Goal: Task Accomplishment & Management: Use online tool/utility

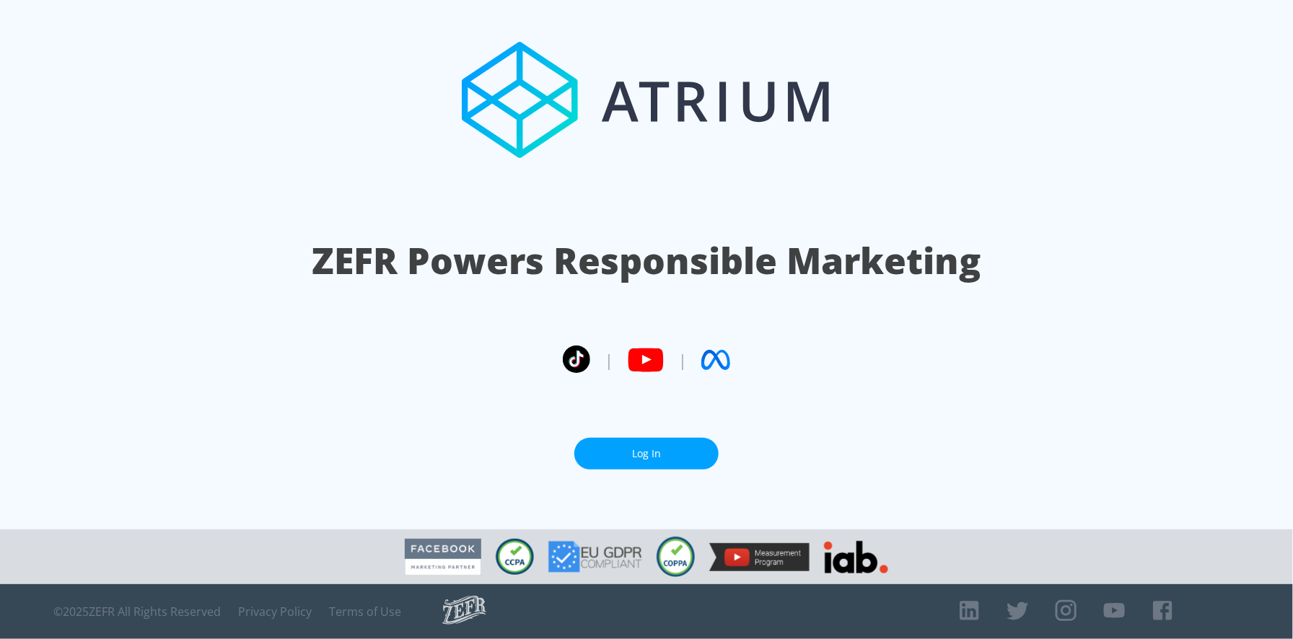
click at [668, 451] on link "Log In" at bounding box center [646, 454] width 144 height 32
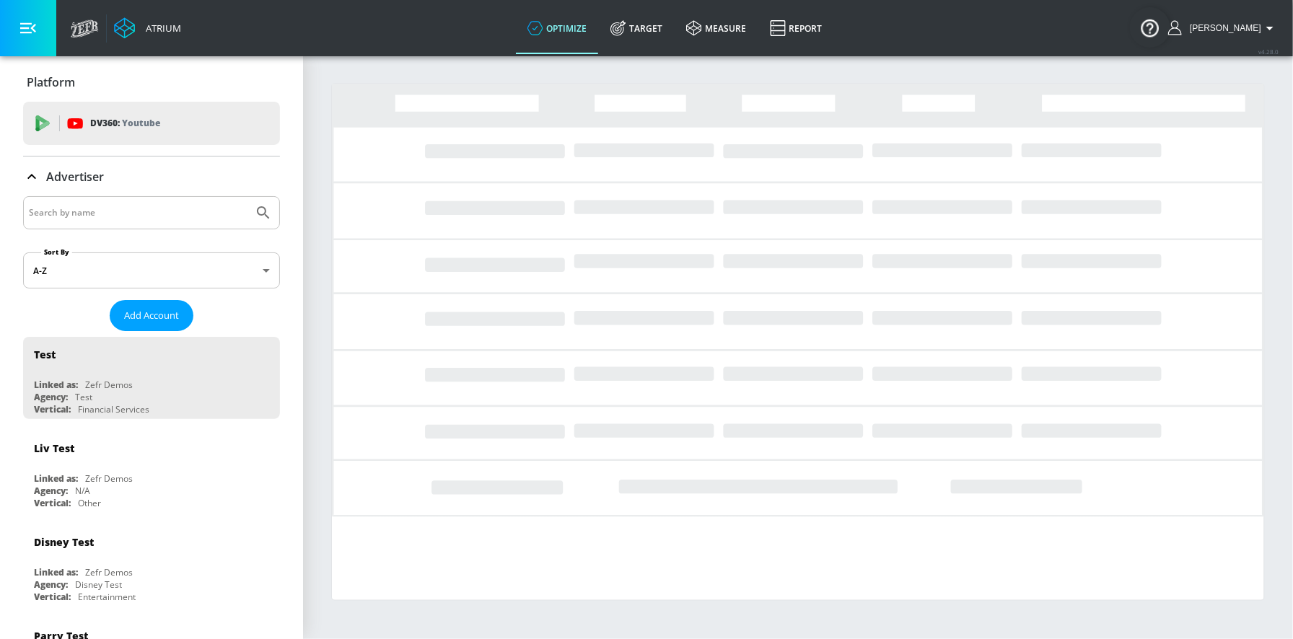
click at [118, 211] on input "Search by name" at bounding box center [138, 212] width 219 height 19
click at [247, 197] on button "Submit Search" at bounding box center [263, 213] width 32 height 32
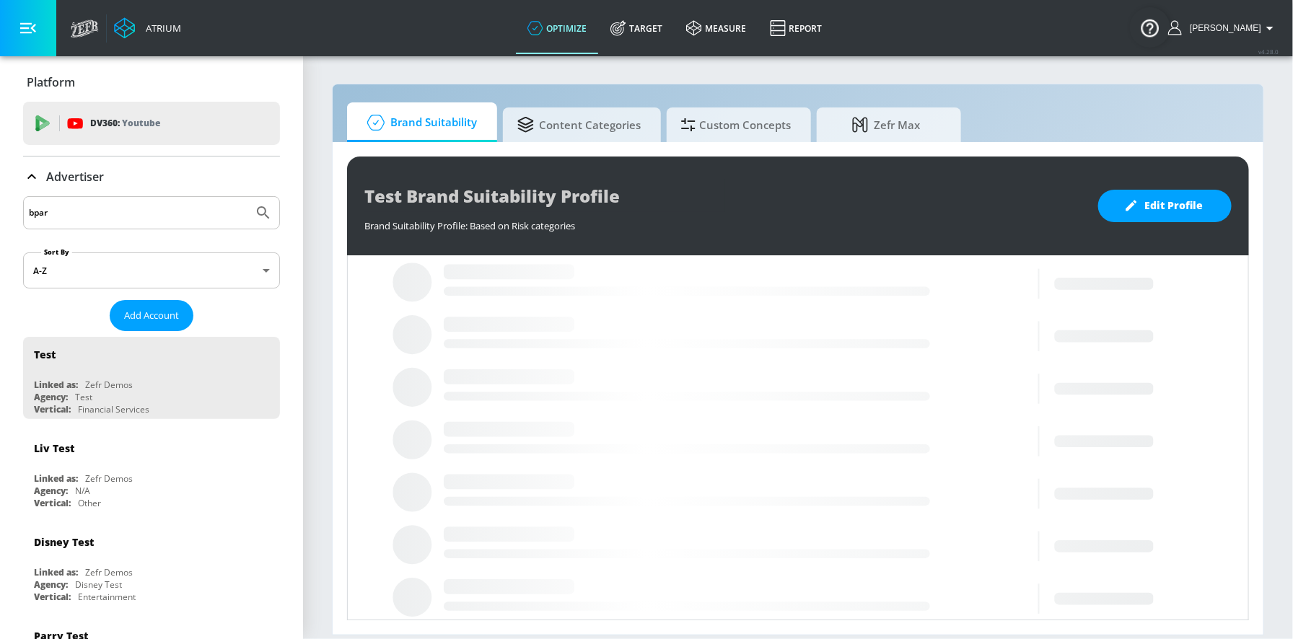
click at [132, 213] on input "bpar" at bounding box center [138, 212] width 219 height 19
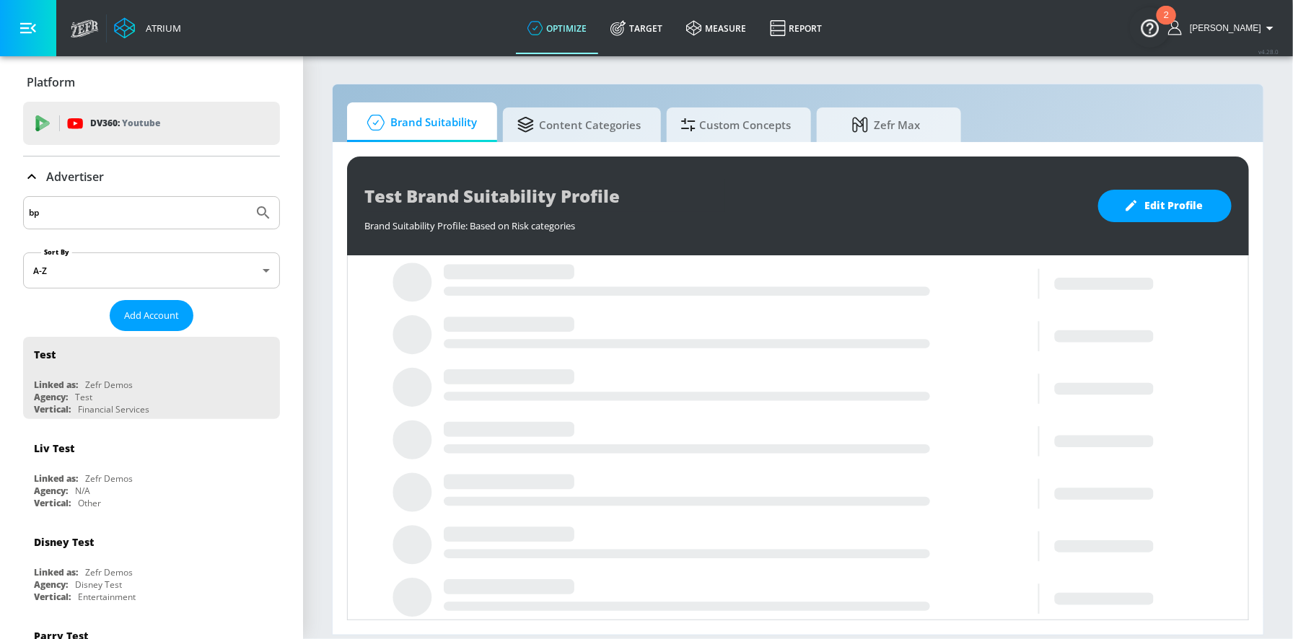
type input "b"
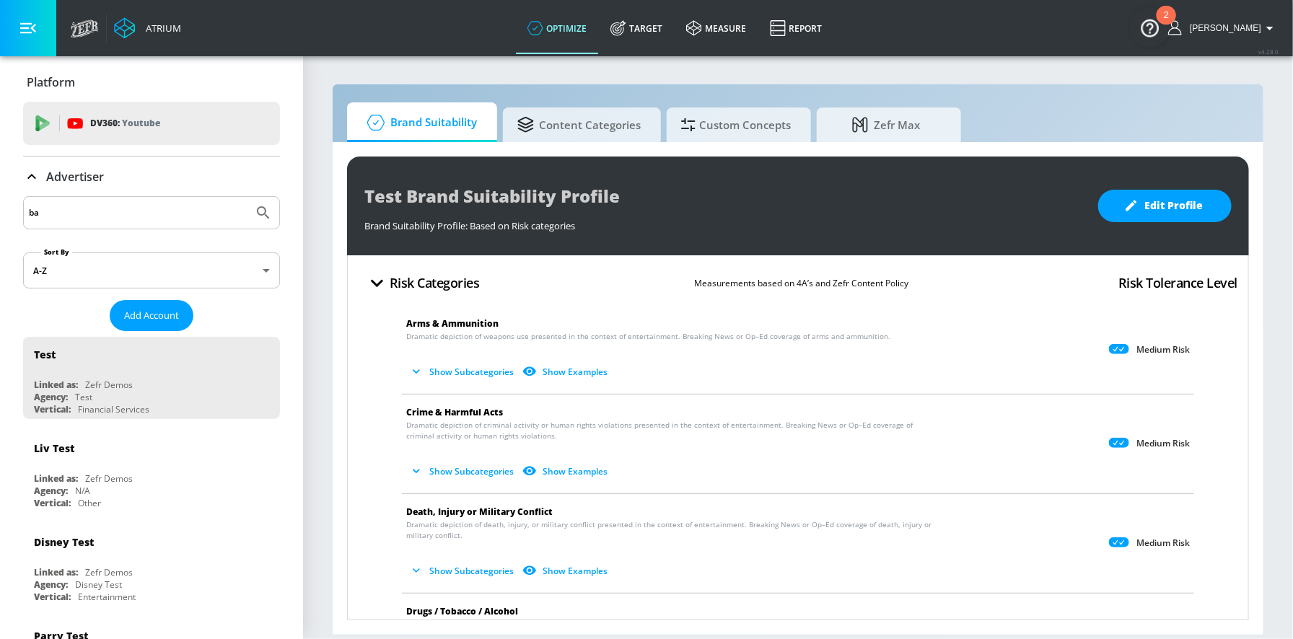
type input "b"
type input "boar's head"
click at [262, 211] on icon "Submit Search" at bounding box center [263, 212] width 17 height 17
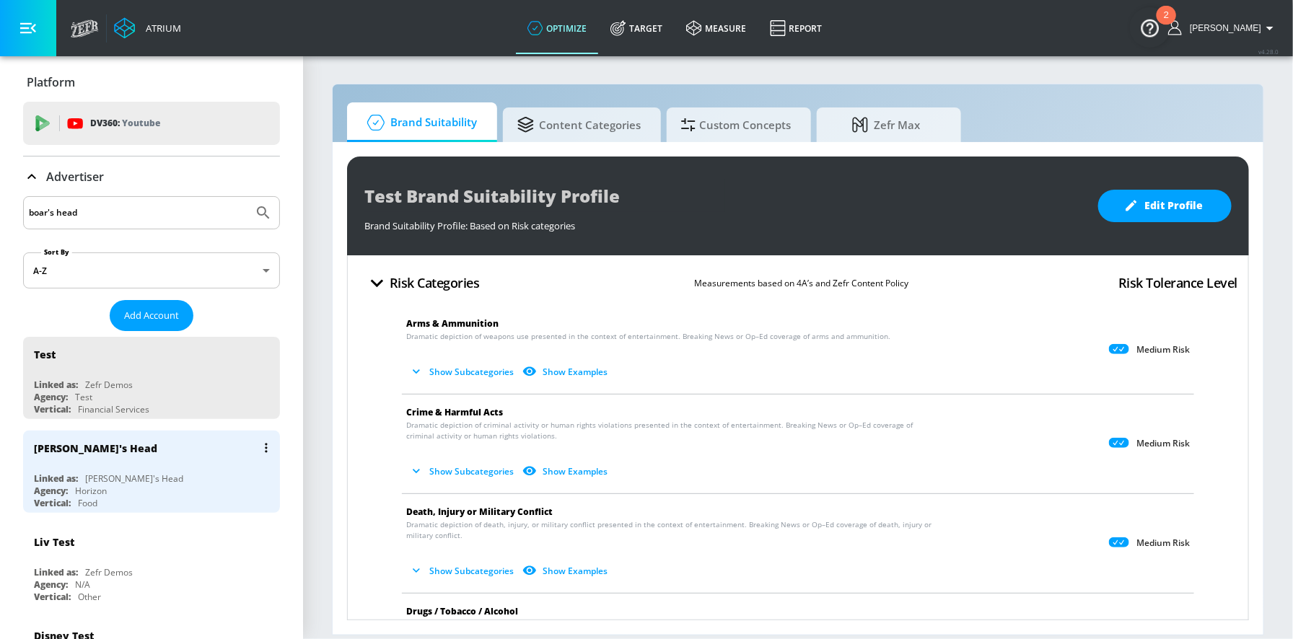
click at [107, 462] on div "[PERSON_NAME]'s Head" at bounding box center [155, 448] width 242 height 35
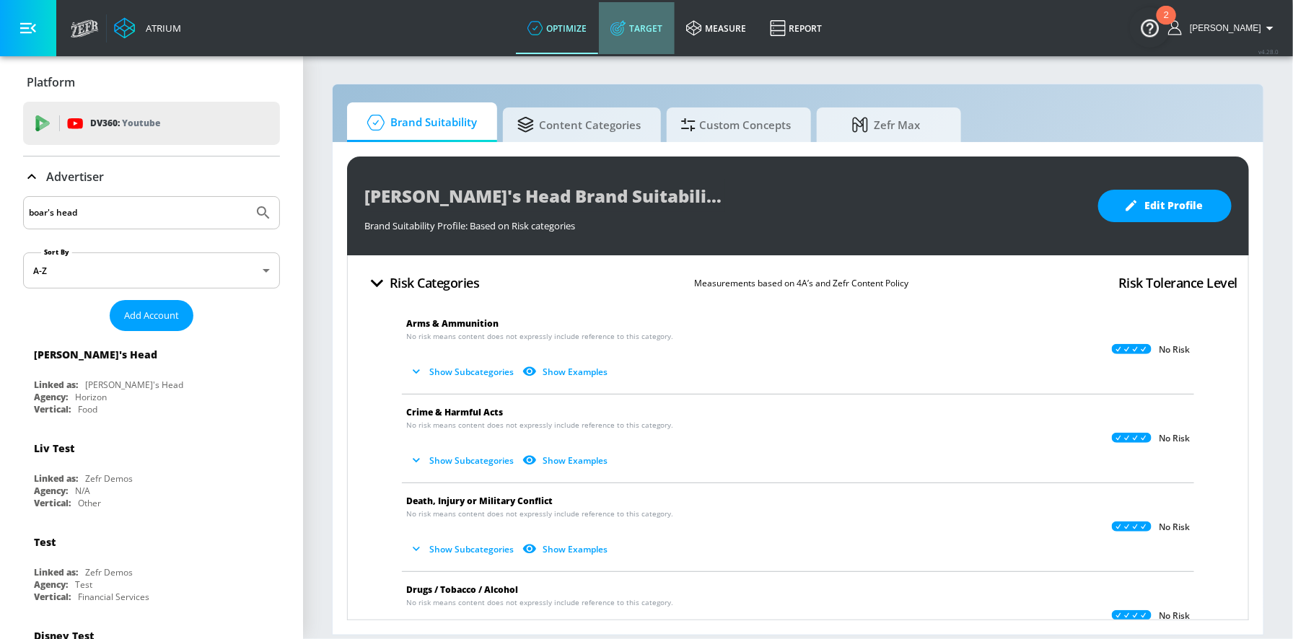
click at [664, 27] on link "Target" at bounding box center [637, 28] width 76 height 52
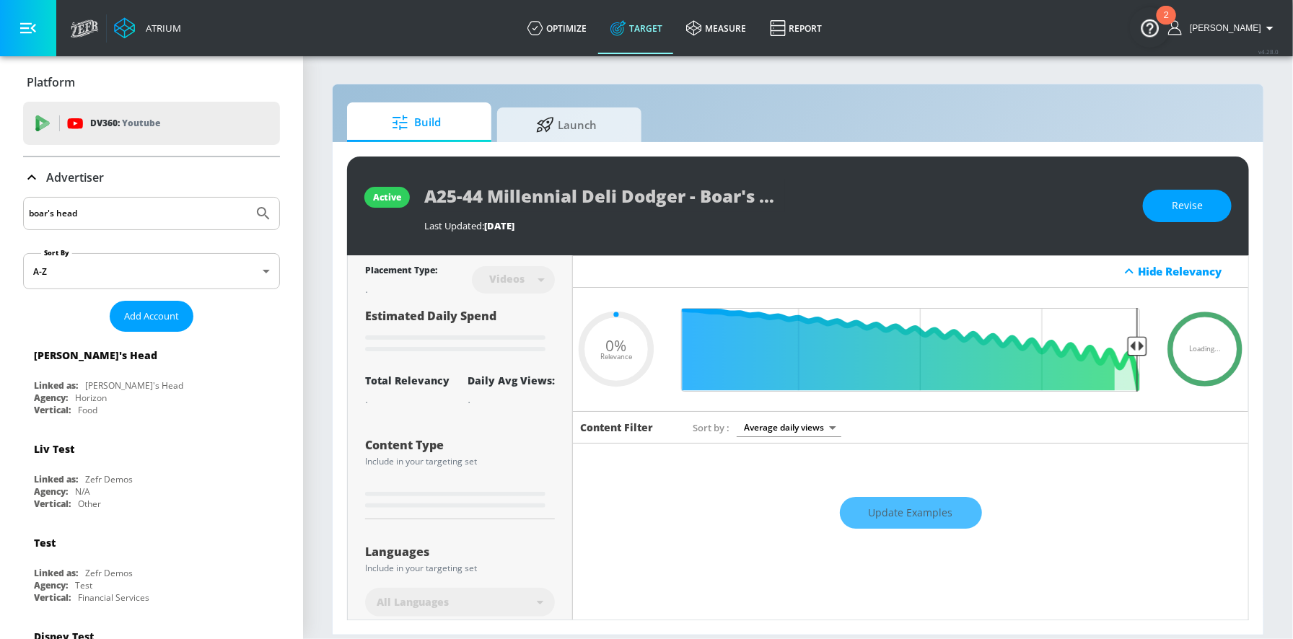
type input "0.5"
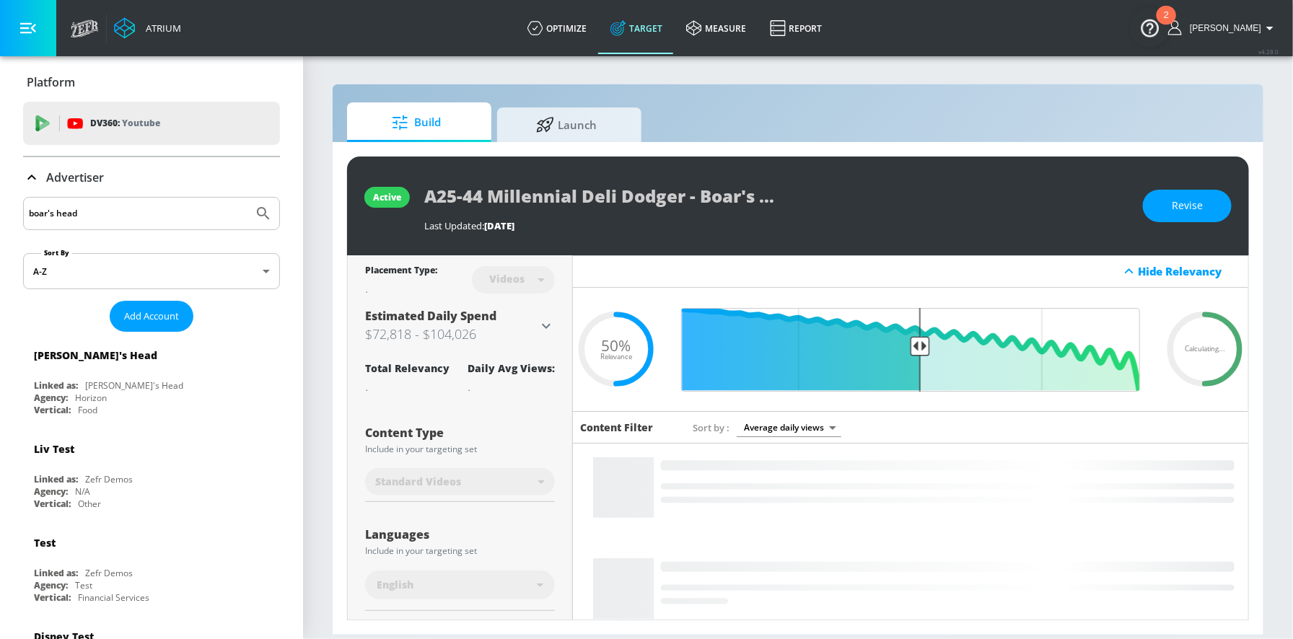
click at [31, 176] on icon at bounding box center [31, 177] width 9 height 5
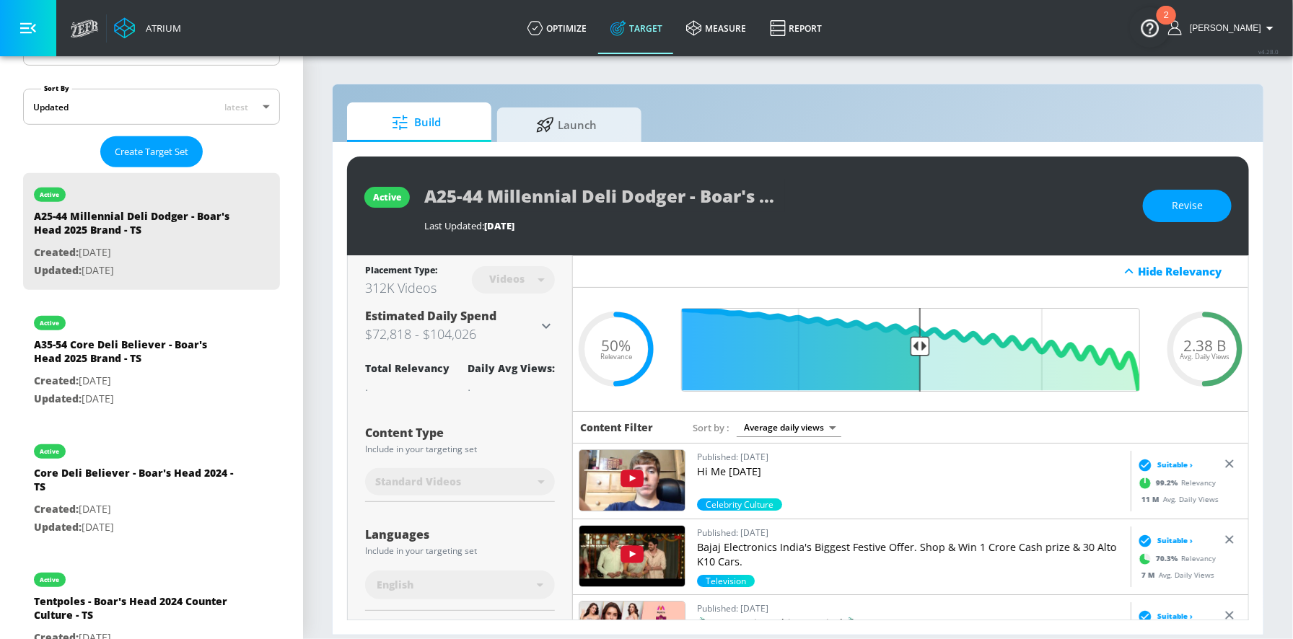
scroll to position [305, 0]
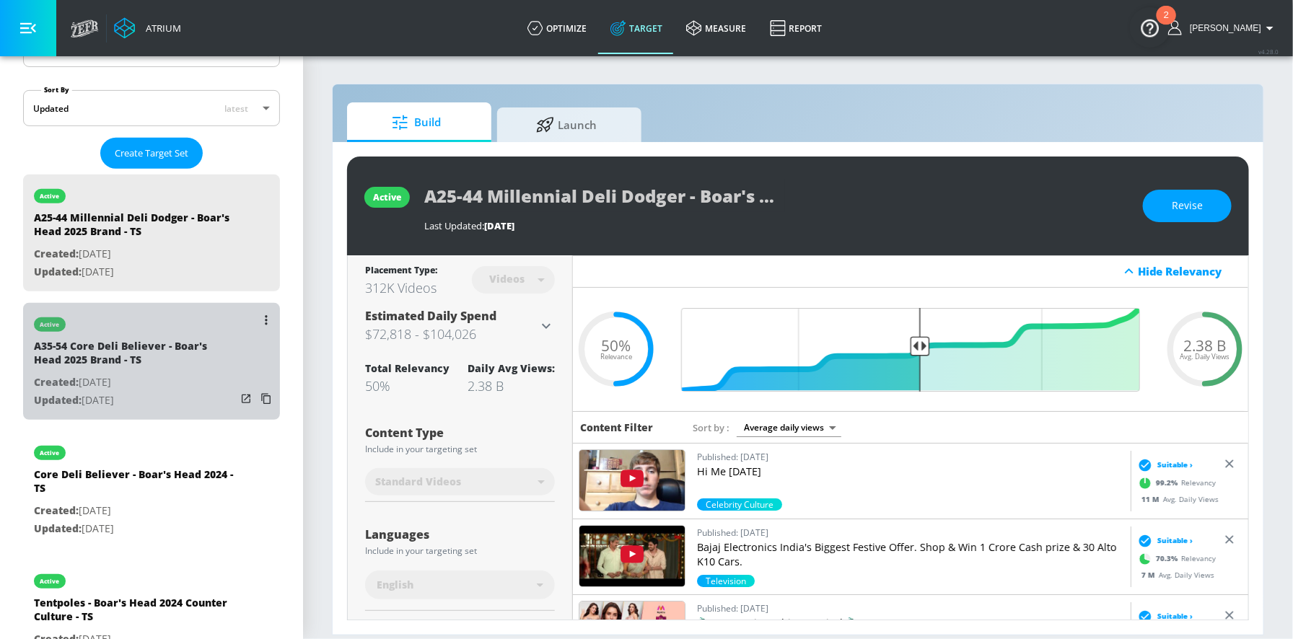
click at [169, 360] on div "A35-54 Core Deli Believer - Boar's Head 2025 Brand - TS" at bounding box center [135, 356] width 202 height 35
type input "A35-54 Core Deli Believer - Boar's Head 2025 Brand - TS"
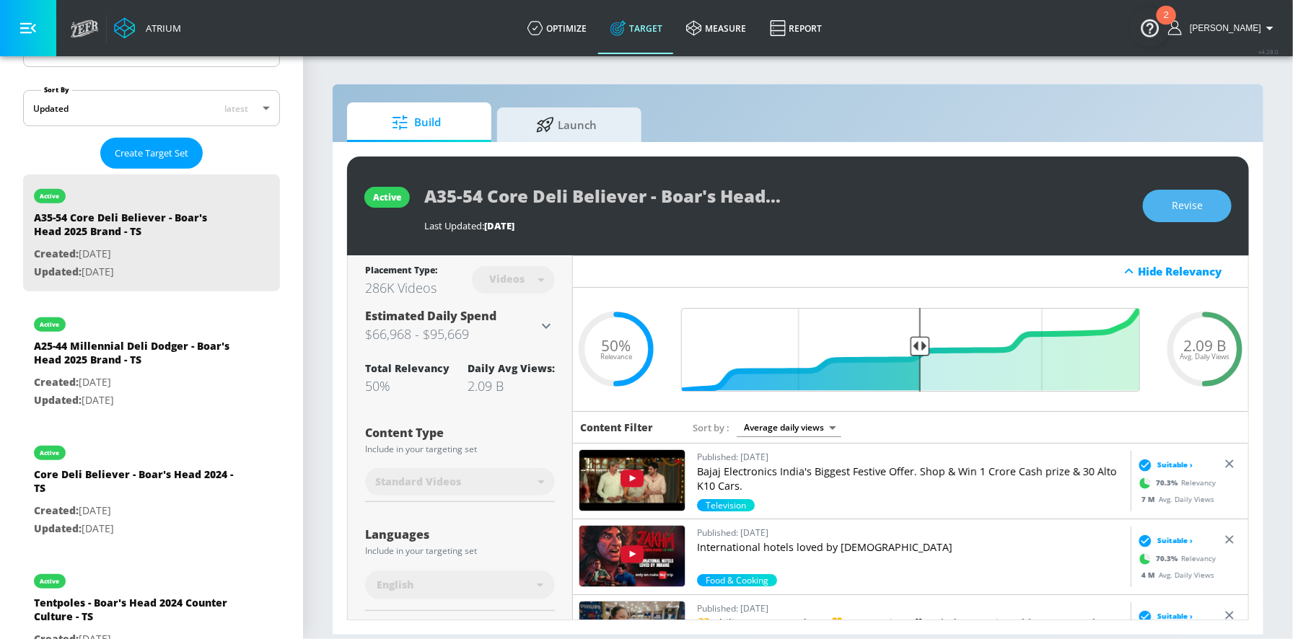
click at [1187, 209] on span "Revise" at bounding box center [1187, 206] width 31 height 18
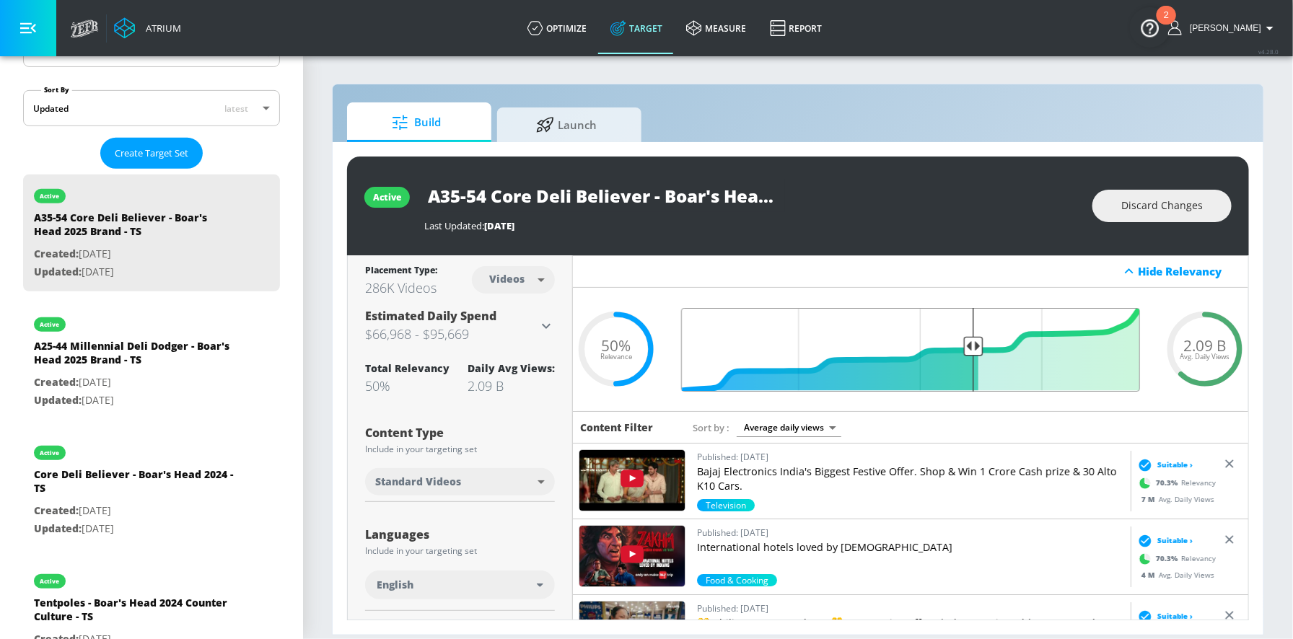
drag, startPoint x: 919, startPoint y: 345, endPoint x: 973, endPoint y: 349, distance: 54.3
click at [973, 349] on input "Final Threshold" at bounding box center [910, 350] width 473 height 84
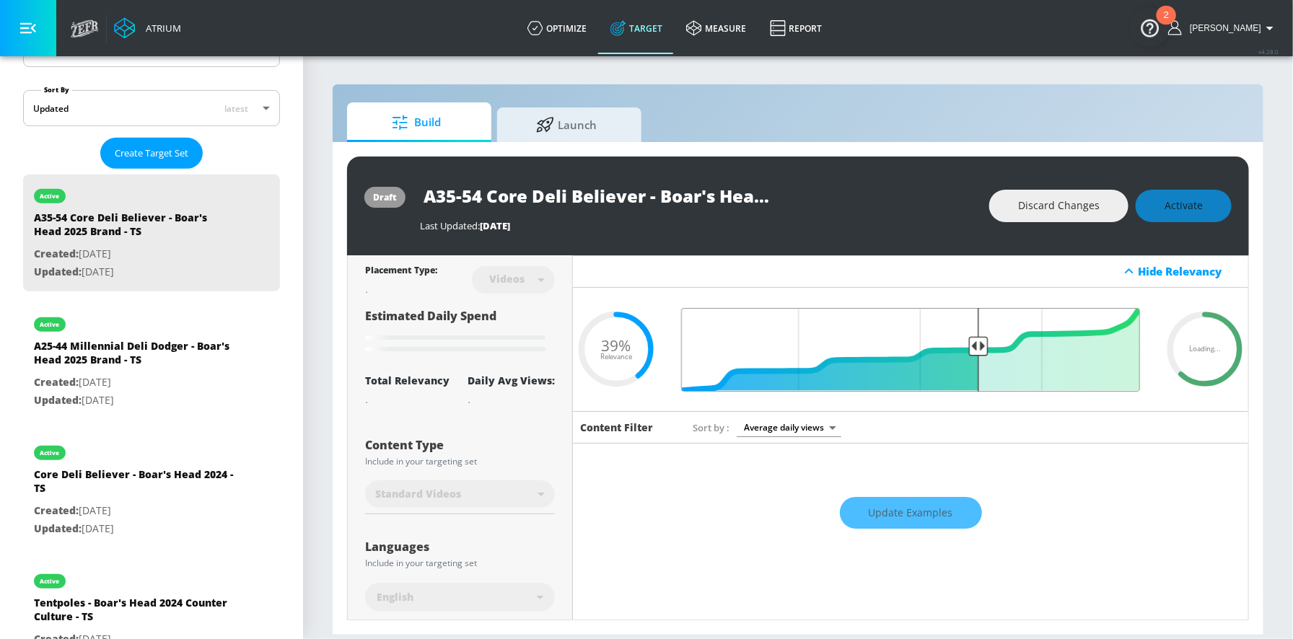
click at [976, 349] on input "Final Threshold" at bounding box center [910, 350] width 473 height 84
drag, startPoint x: 976, startPoint y: 349, endPoint x: 991, endPoint y: 349, distance: 14.4
click at [991, 349] on input "Final Threshold" at bounding box center [910, 350] width 473 height 84
click at [939, 67] on section "Build Launch draft A35-54 Core Deli Believer - [PERSON_NAME]'s Head 2025 Brand …" at bounding box center [798, 347] width 990 height 584
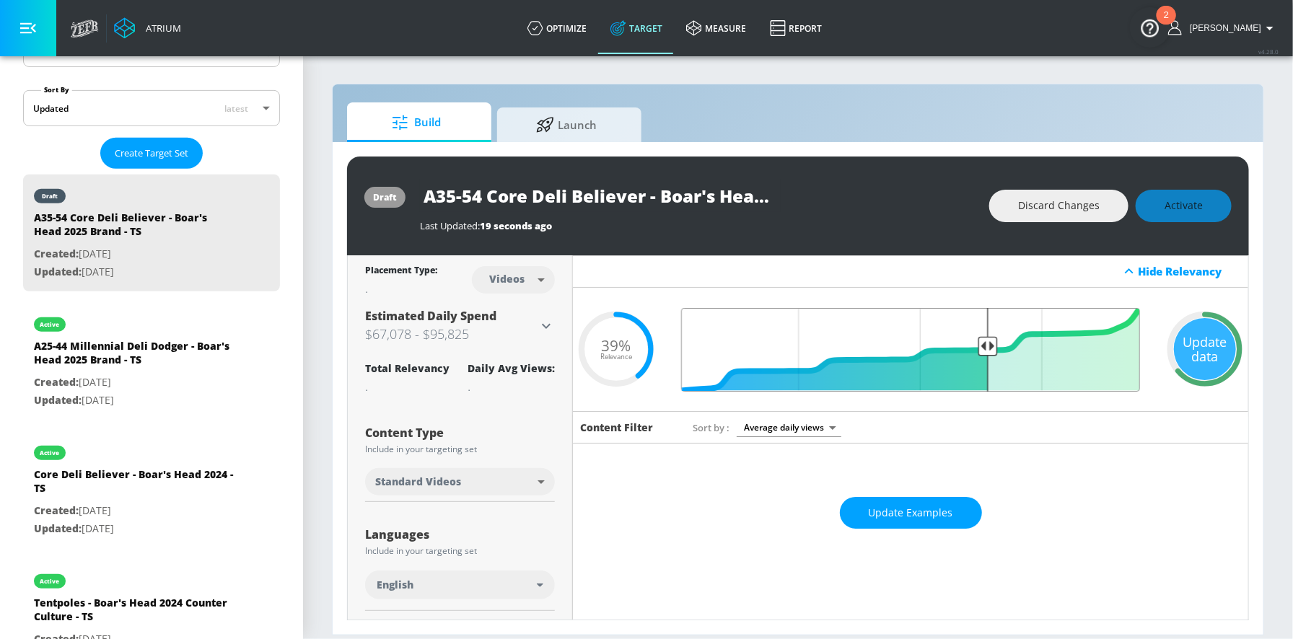
drag, startPoint x: 973, startPoint y: 340, endPoint x: 987, endPoint y: 340, distance: 13.7
click at [987, 340] on input "Final Threshold" at bounding box center [910, 350] width 473 height 84
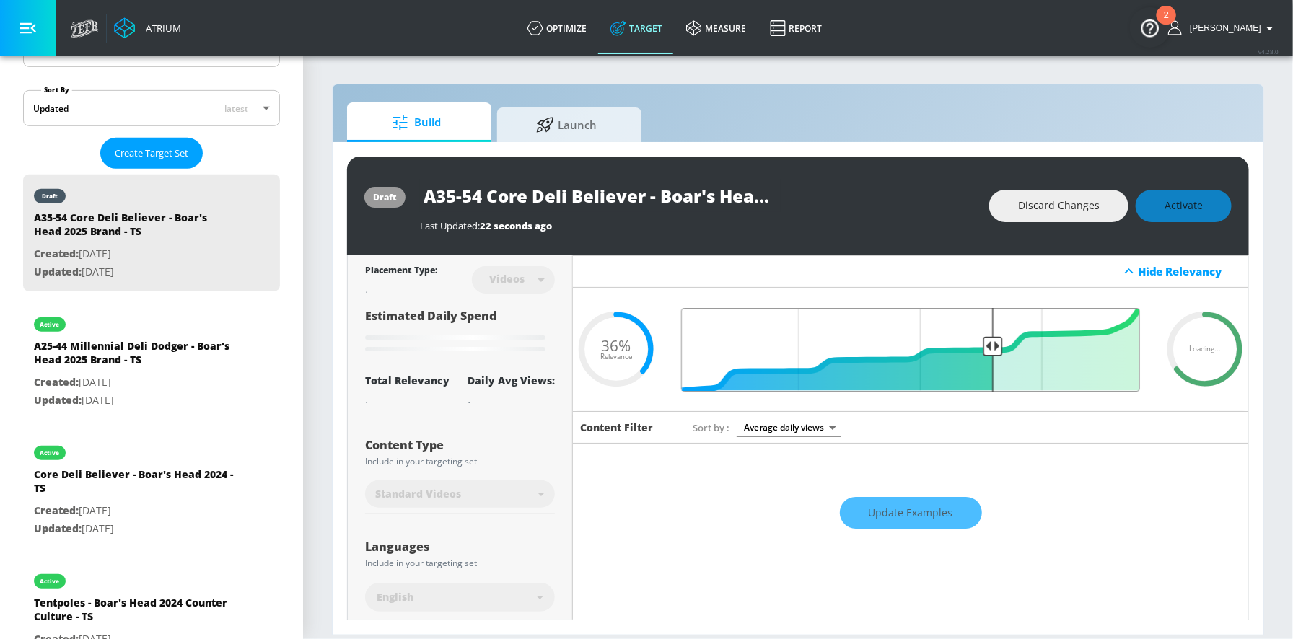
click at [993, 340] on input "Final Threshold" at bounding box center [910, 350] width 473 height 84
click at [957, 109] on div "Build Launch" at bounding box center [798, 122] width 902 height 40
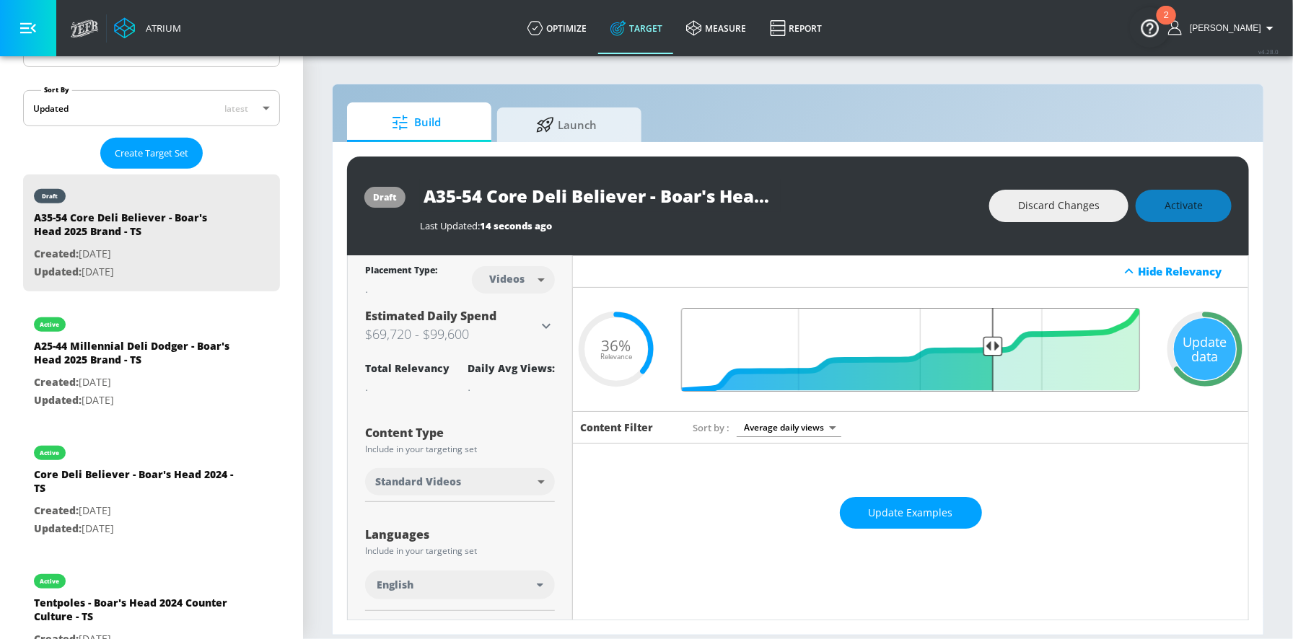
click at [991, 343] on input "Final Threshold" at bounding box center [910, 350] width 473 height 84
click at [1195, 348] on div "Update data" at bounding box center [1205, 349] width 62 height 62
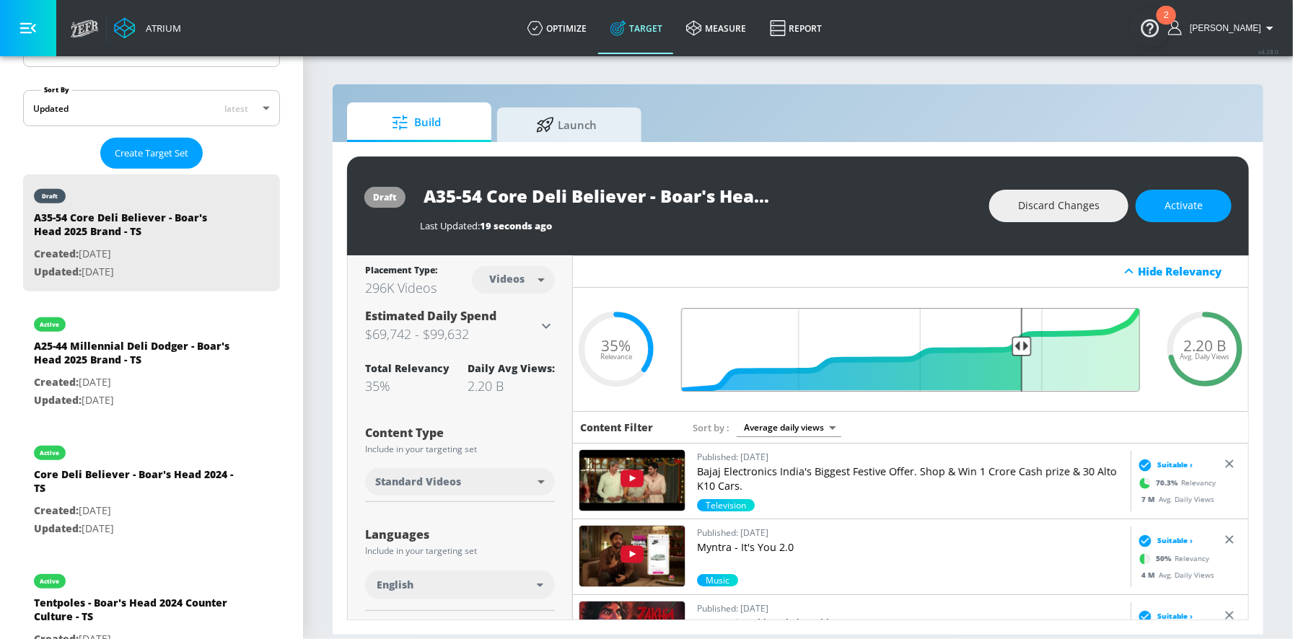
drag, startPoint x: 997, startPoint y: 341, endPoint x: 1023, endPoint y: 342, distance: 26.0
click at [1023, 342] on input "Final Threshold" at bounding box center [910, 350] width 473 height 84
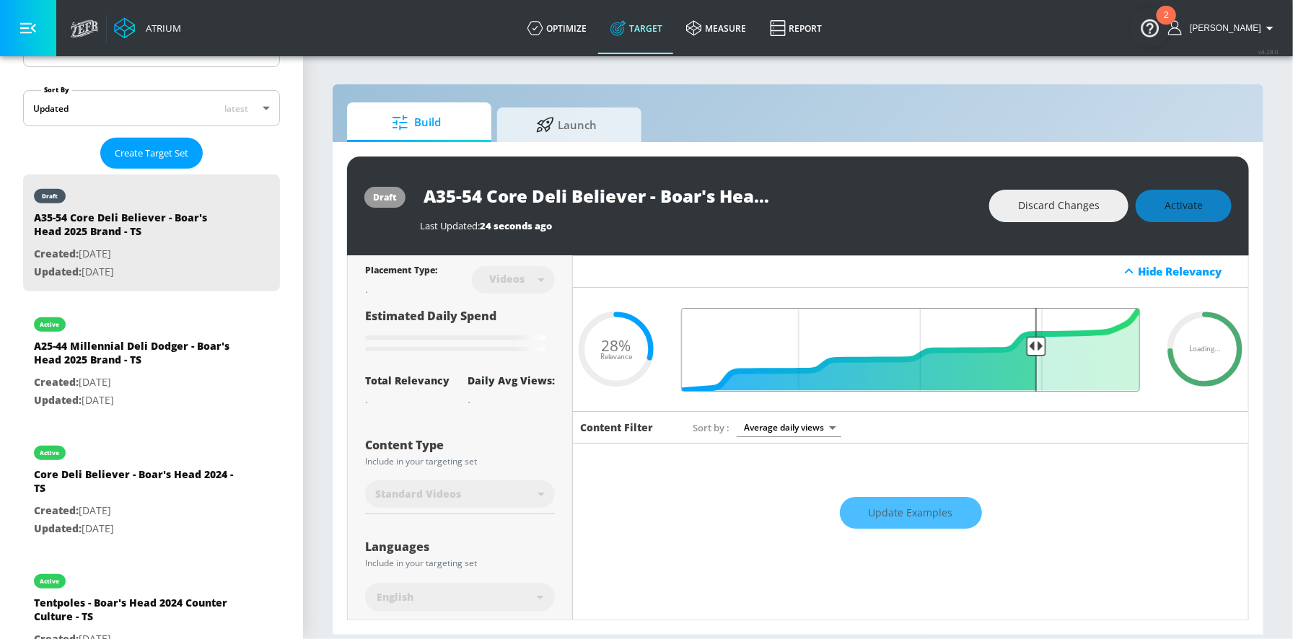
drag, startPoint x: 1023, startPoint y: 342, endPoint x: 1036, endPoint y: 342, distance: 13.0
click at [1036, 342] on input "Final Threshold" at bounding box center [910, 350] width 473 height 84
click at [1040, 342] on input "Final Threshold" at bounding box center [910, 350] width 473 height 84
click at [915, 508] on div "Update Examples" at bounding box center [910, 513] width 675 height 51
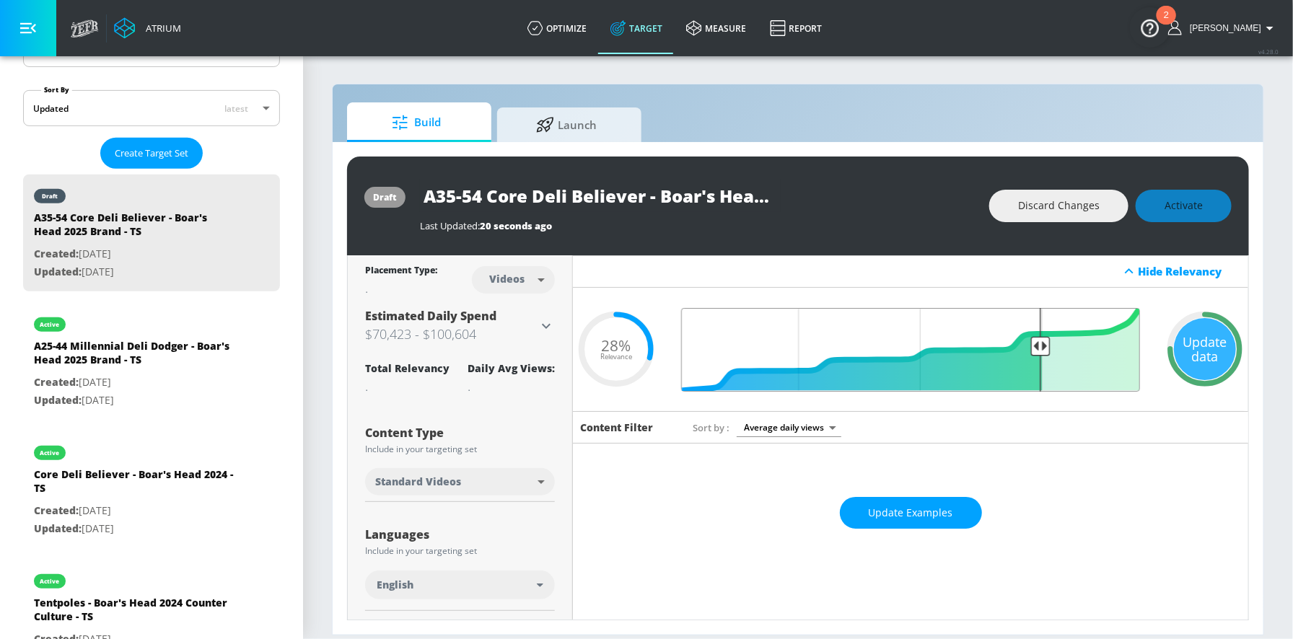
drag, startPoint x: 1022, startPoint y: 348, endPoint x: 1041, endPoint y: 348, distance: 19.5
type input "0.25"
click at [1041, 348] on input "Final Threshold" at bounding box center [910, 350] width 473 height 84
click at [1211, 335] on div "Update data" at bounding box center [1205, 349] width 62 height 62
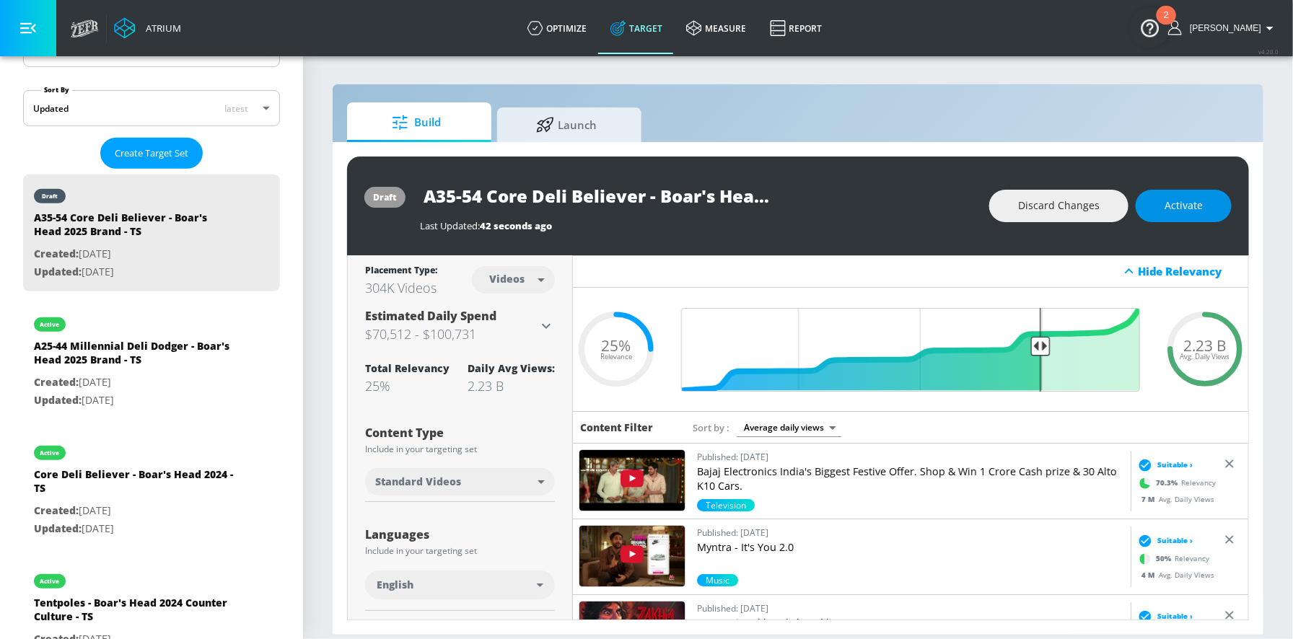
click at [1196, 203] on span "Activate" at bounding box center [1183, 206] width 38 height 18
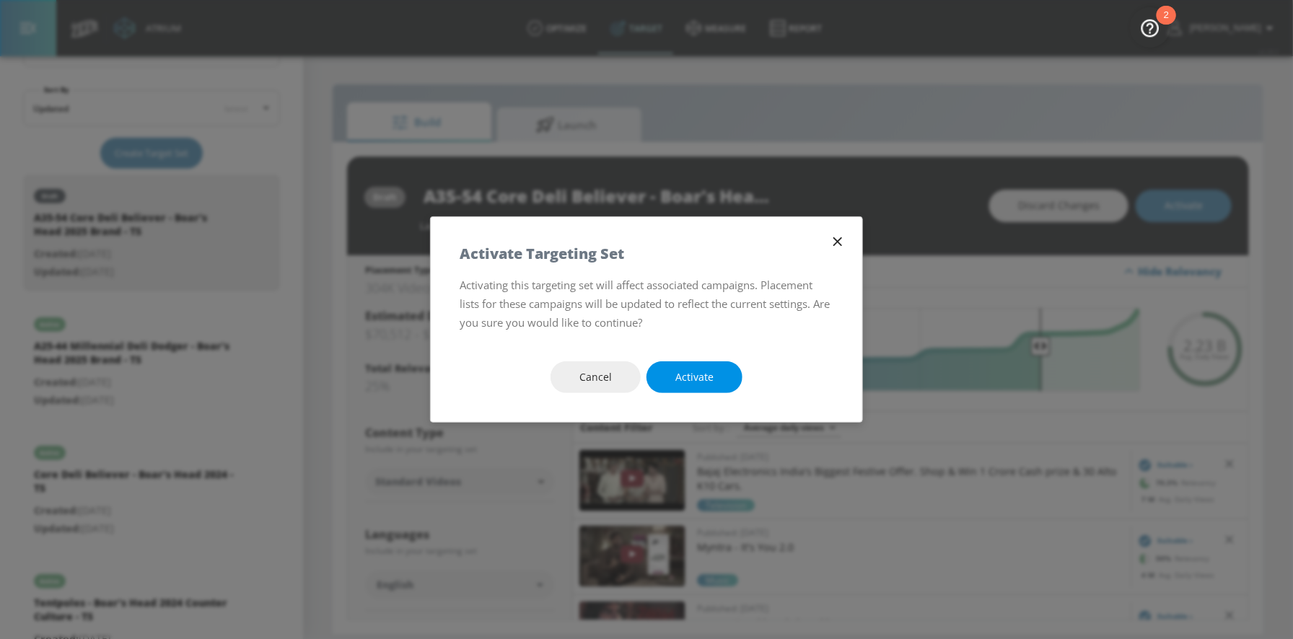
click at [700, 379] on span "Activate" at bounding box center [694, 378] width 38 height 18
